Goal: Information Seeking & Learning: Understand process/instructions

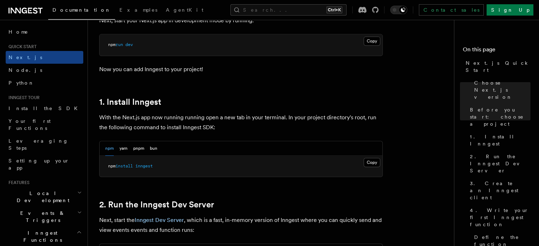
scroll to position [327, 0]
click at [376, 158] on button "Copy Copied" at bounding box center [372, 161] width 17 height 9
click at [359, 112] on p "With the Next.js app now running running open a new tab in your terminal. In yo…" at bounding box center [241, 122] width 284 height 20
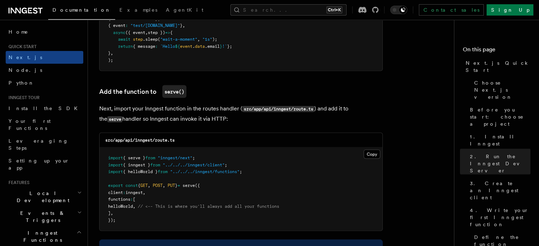
scroll to position [1309, 0]
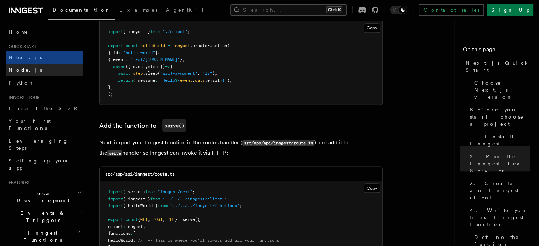
click at [29, 71] on link "Node.js" at bounding box center [45, 70] width 78 height 13
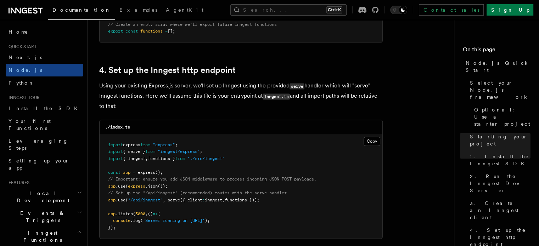
scroll to position [1041, 0]
click at [351, 96] on p "Using your existing Express.js server, we'll set up Inngest using the provided …" at bounding box center [241, 95] width 284 height 30
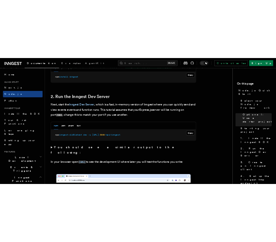
scroll to position [510, 0]
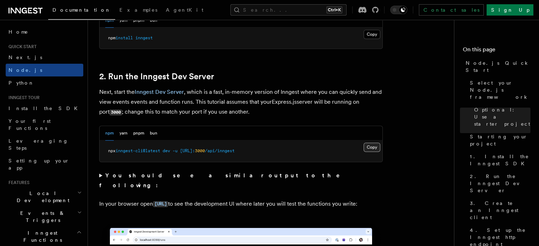
click at [373, 149] on button "Copy Copied" at bounding box center [372, 147] width 17 height 9
click at [372, 147] on button "Copy Copied" at bounding box center [372, 147] width 17 height 9
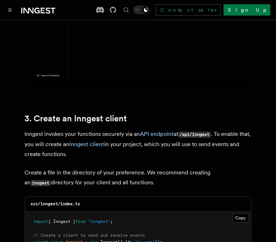
scroll to position [869, 0]
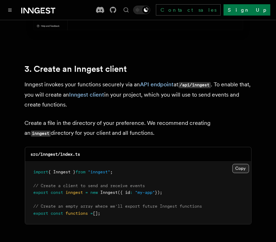
click at [244, 164] on button "Copy Copied" at bounding box center [241, 168] width 17 height 9
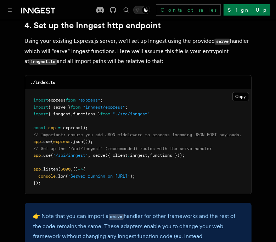
scroll to position [1096, 0]
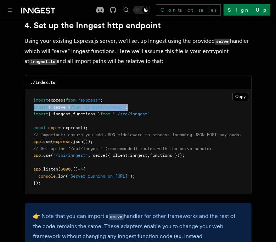
drag, startPoint x: 34, startPoint y: 99, endPoint x: 144, endPoint y: 96, distance: 110.6
click at [144, 96] on pre "import express from "express" ; import { serve } from "inngest/express" ; impor…" at bounding box center [138, 142] width 226 height 104
copy span "import { serve } from "inngest/express" ;"
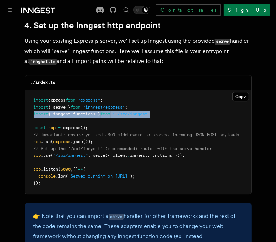
drag, startPoint x: 32, startPoint y: 106, endPoint x: 167, endPoint y: 106, distance: 134.7
click at [167, 106] on pre "import express from "express" ; import { serve } from "inngest/express" ; impor…" at bounding box center [138, 142] width 226 height 104
copy span "import { inngest , functions } from "./src/inngest""
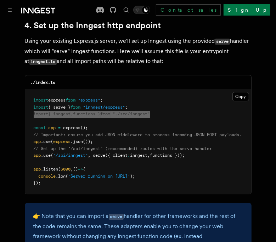
scroll to position [1104, 0]
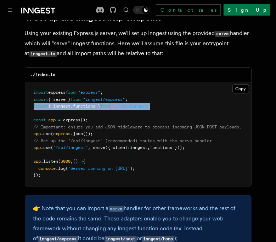
drag, startPoint x: 32, startPoint y: 141, endPoint x: 200, endPoint y: 139, distance: 168.4
click at [200, 139] on pre "import express from "express" ; import { serve } from "inngest/express" ; impor…" at bounding box center [138, 134] width 226 height 104
copy span "app .use ( "/api/inngest" , serve ({ client : inngest , functions }));"
